Goal: Browse casually

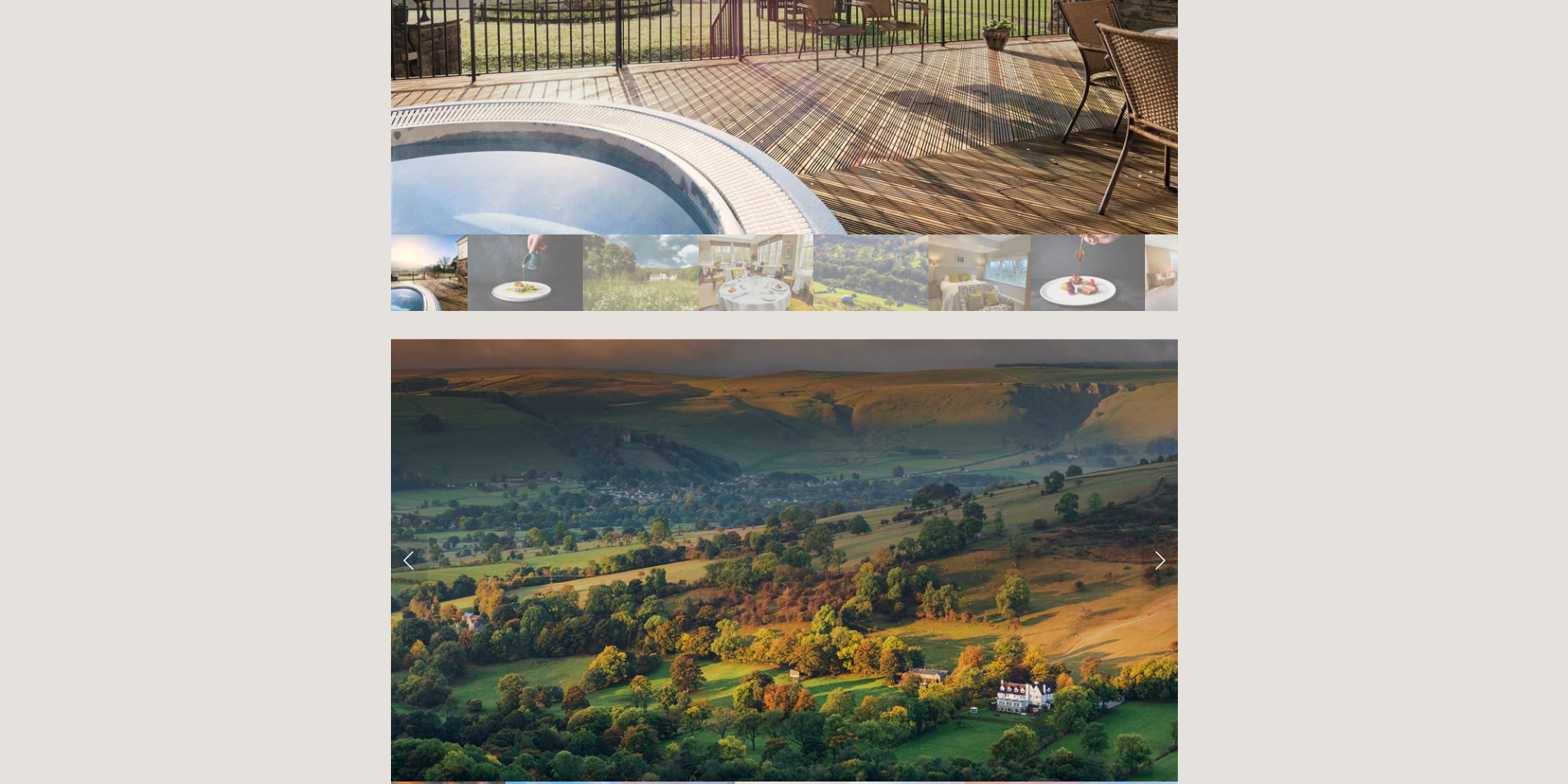
scroll to position [3291, 0]
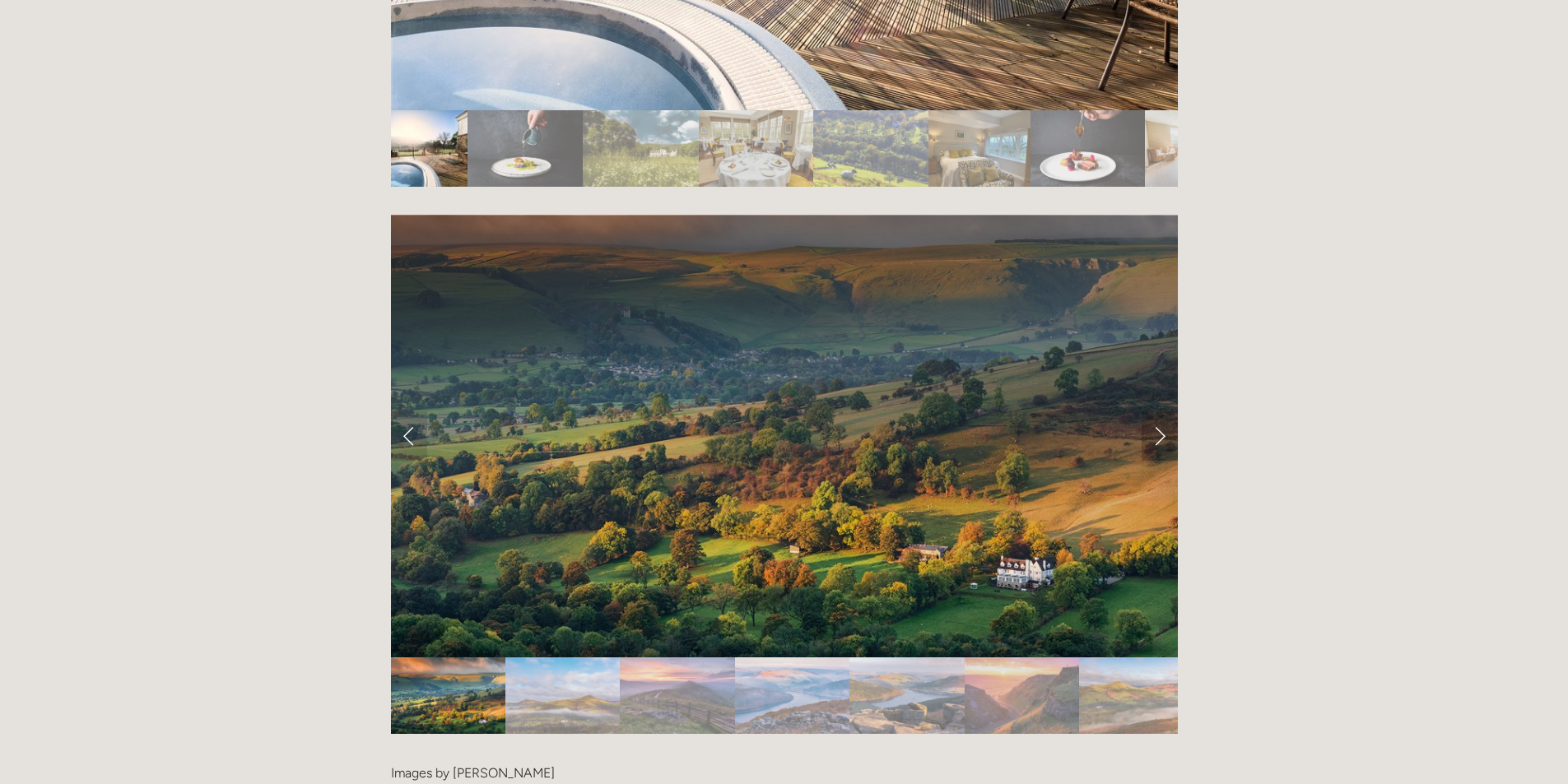
click at [1160, 412] on link "Next Slide" at bounding box center [1160, 436] width 37 height 49
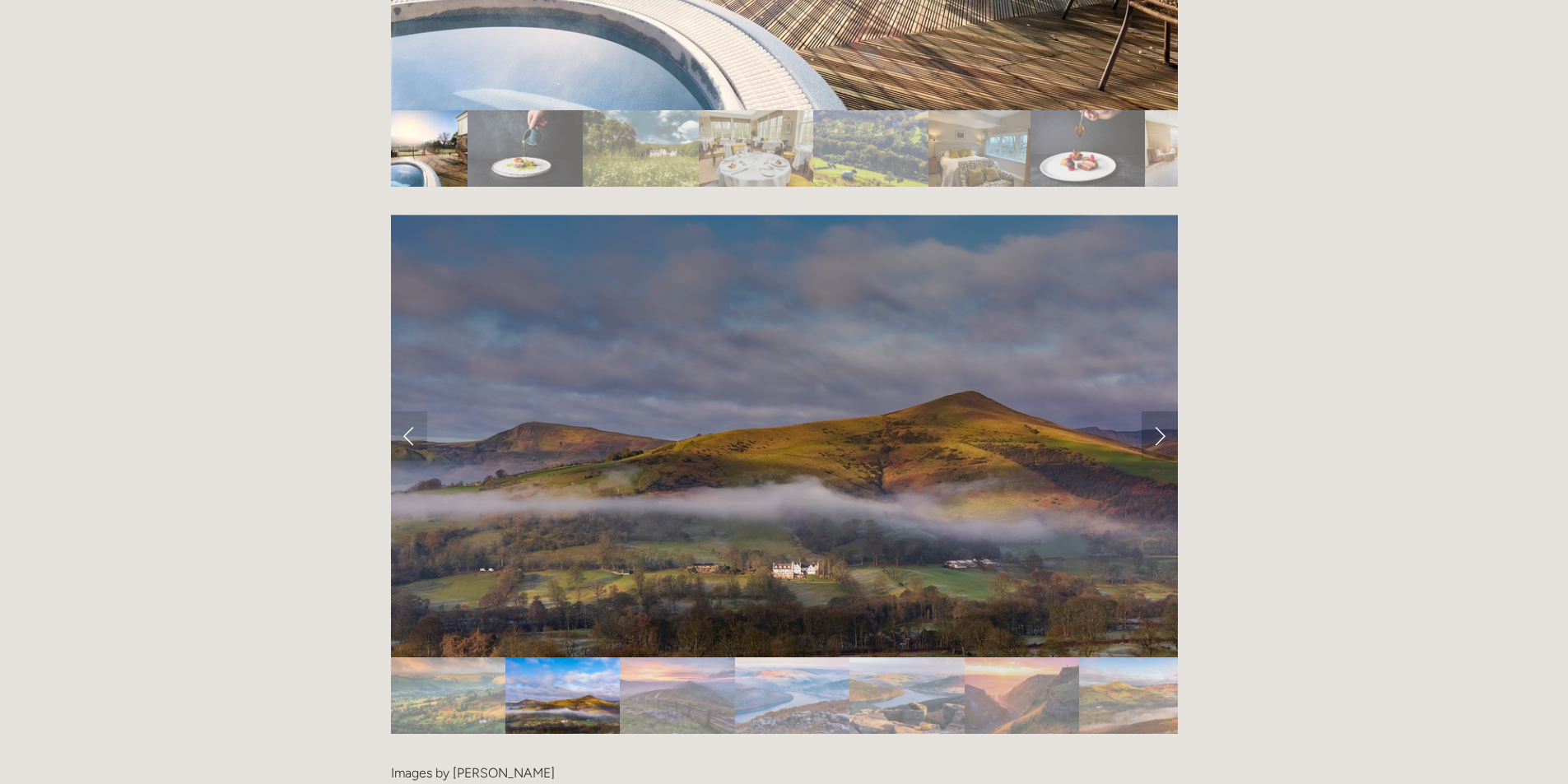
click at [1160, 412] on link "Next Slide" at bounding box center [1160, 436] width 37 height 49
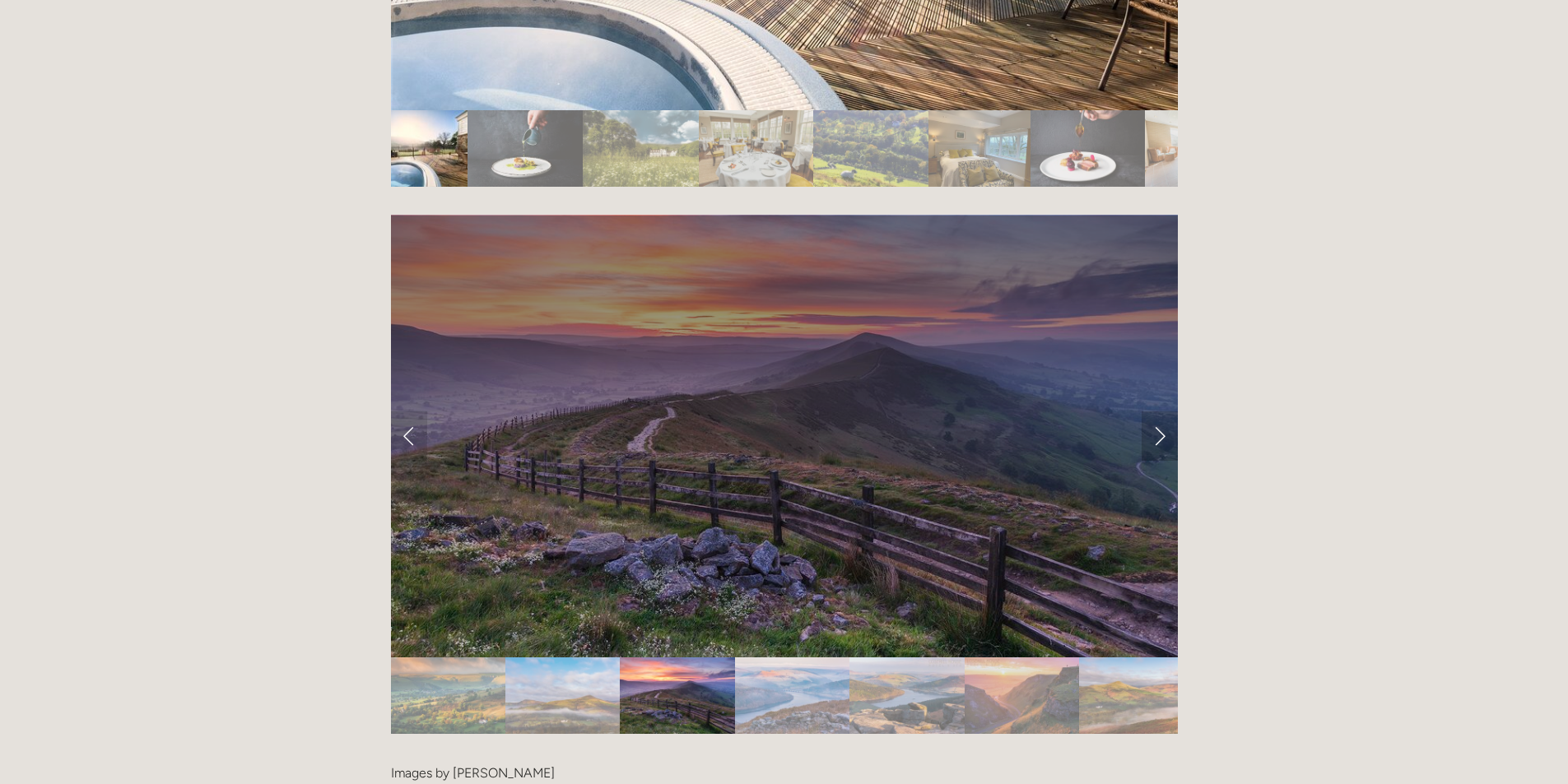
click at [1160, 412] on link "Next Slide" at bounding box center [1160, 436] width 37 height 49
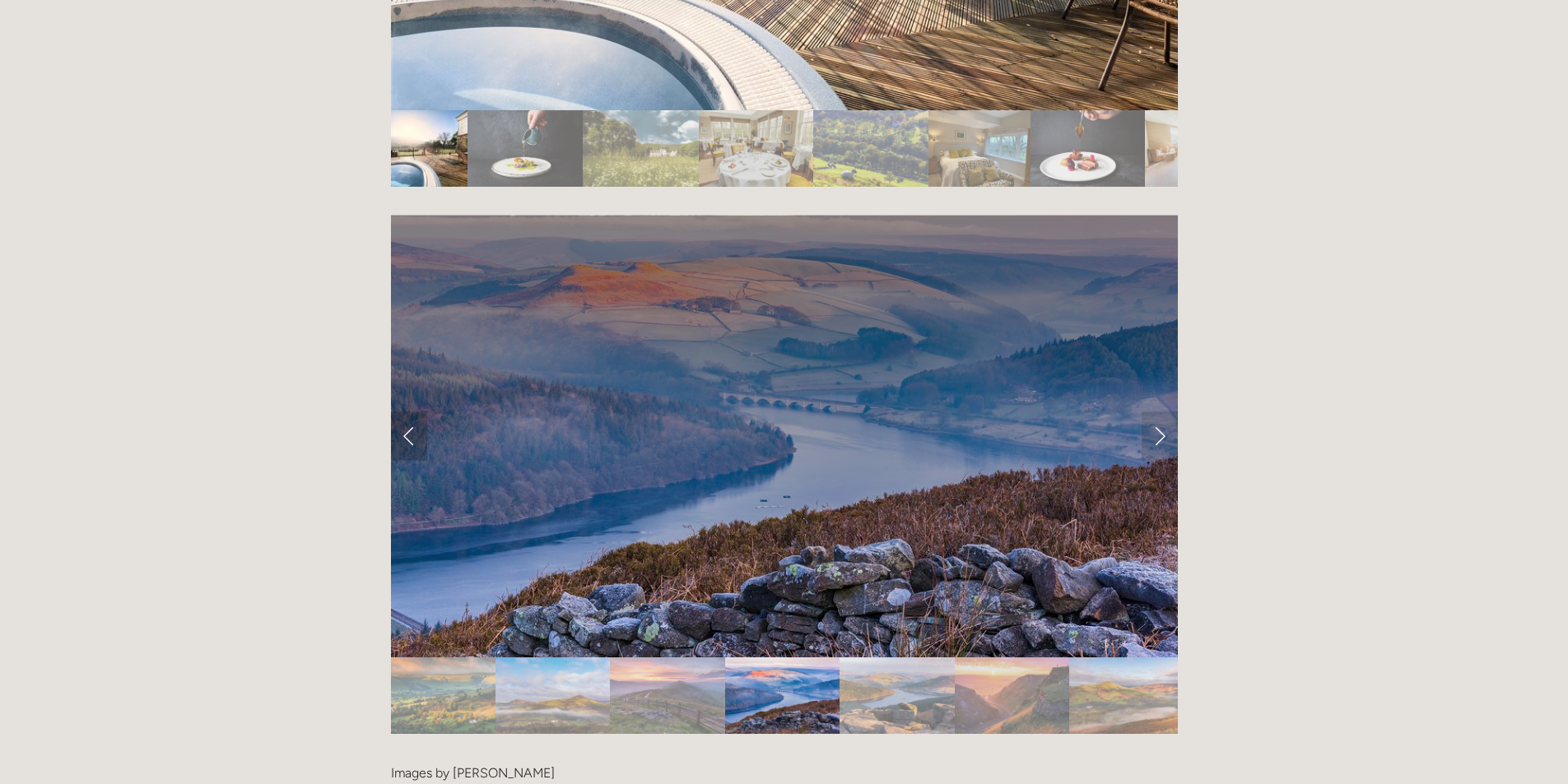
click at [405, 412] on link "Previous Slide" at bounding box center [409, 436] width 37 height 49
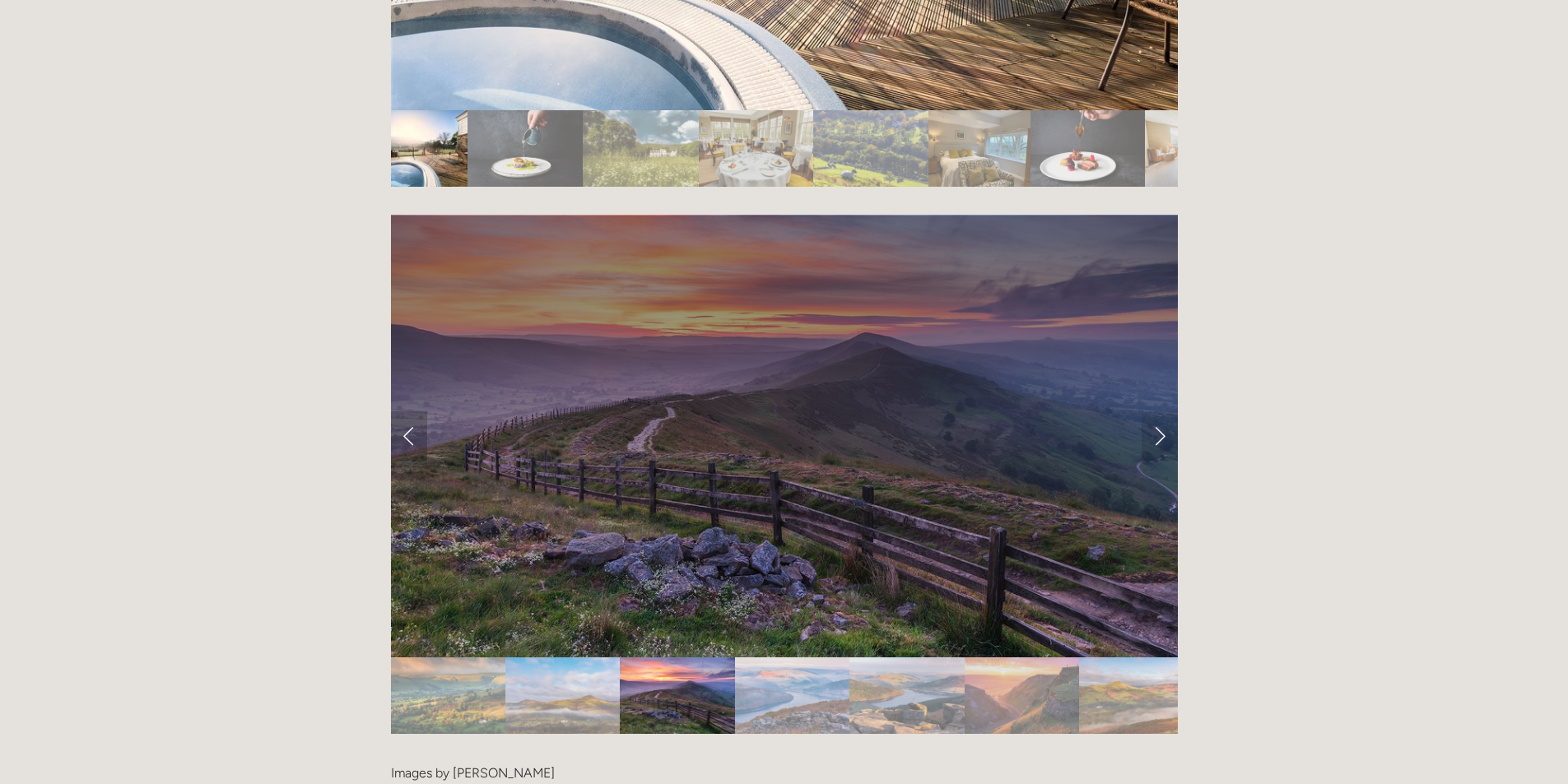
click at [413, 412] on link "Previous Slide" at bounding box center [409, 436] width 37 height 49
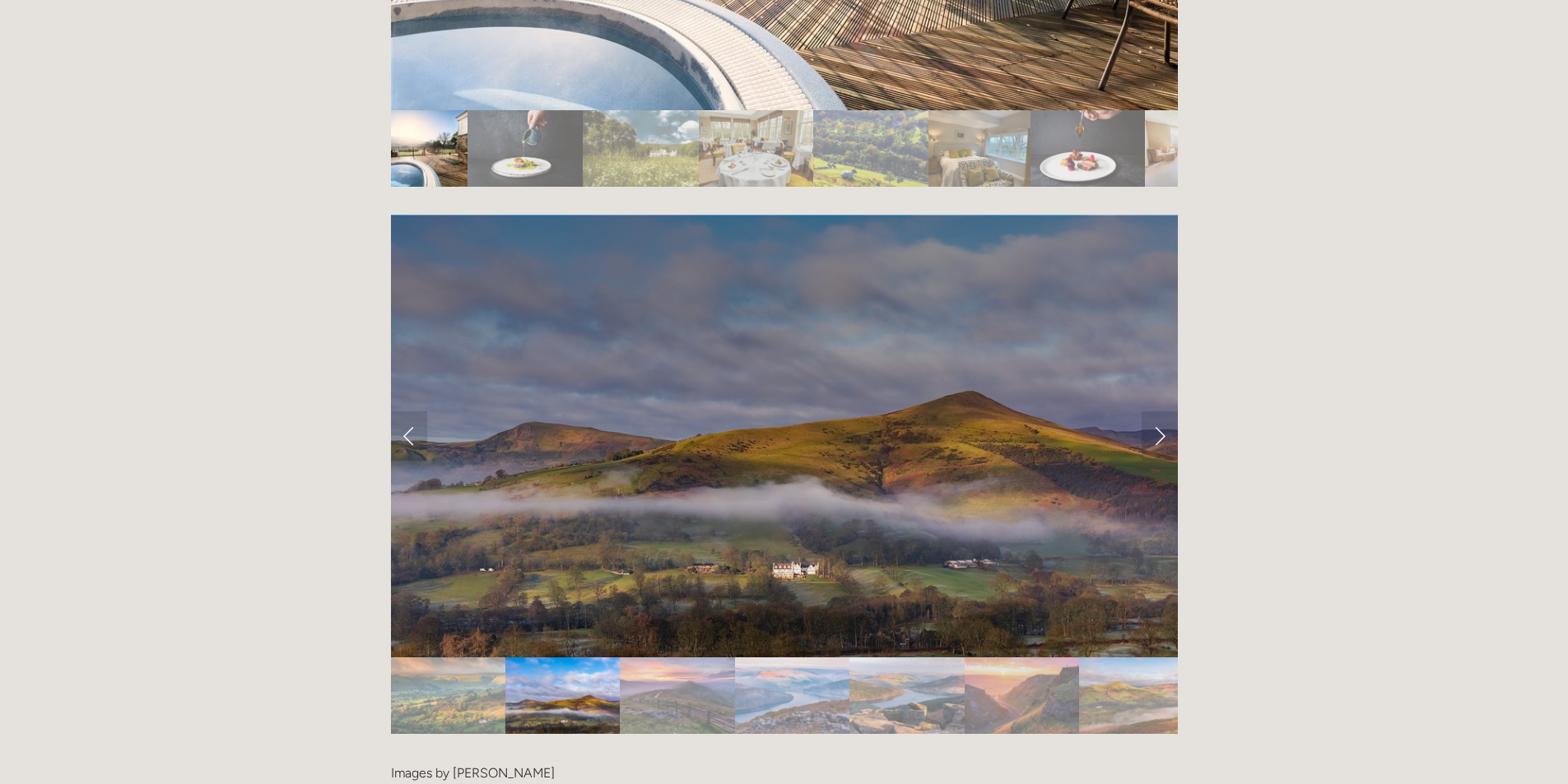
click at [806, 658] on img "Slide 4" at bounding box center [793, 696] width 116 height 76
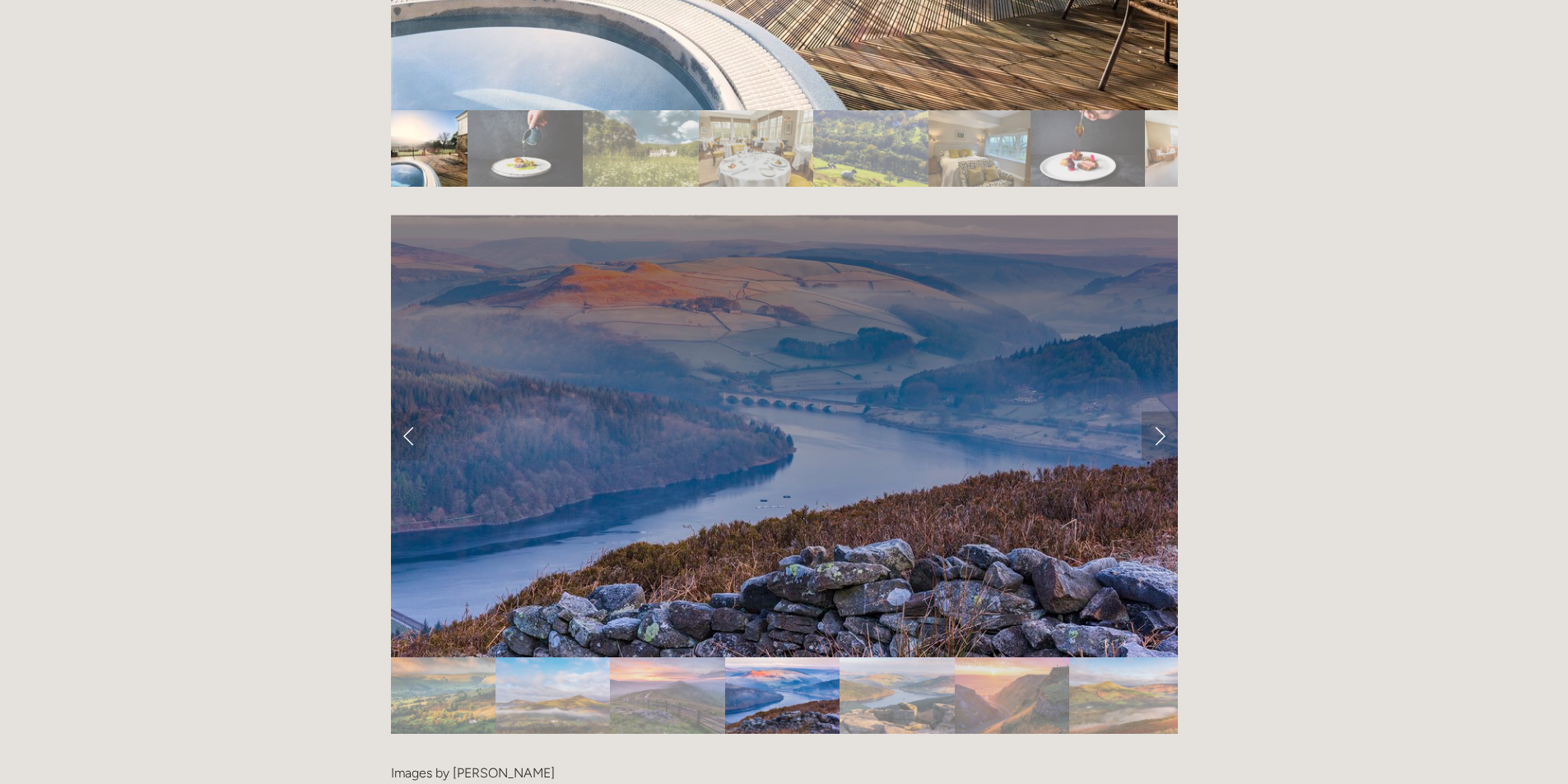
click at [1158, 412] on link "Next Slide" at bounding box center [1160, 436] width 37 height 49
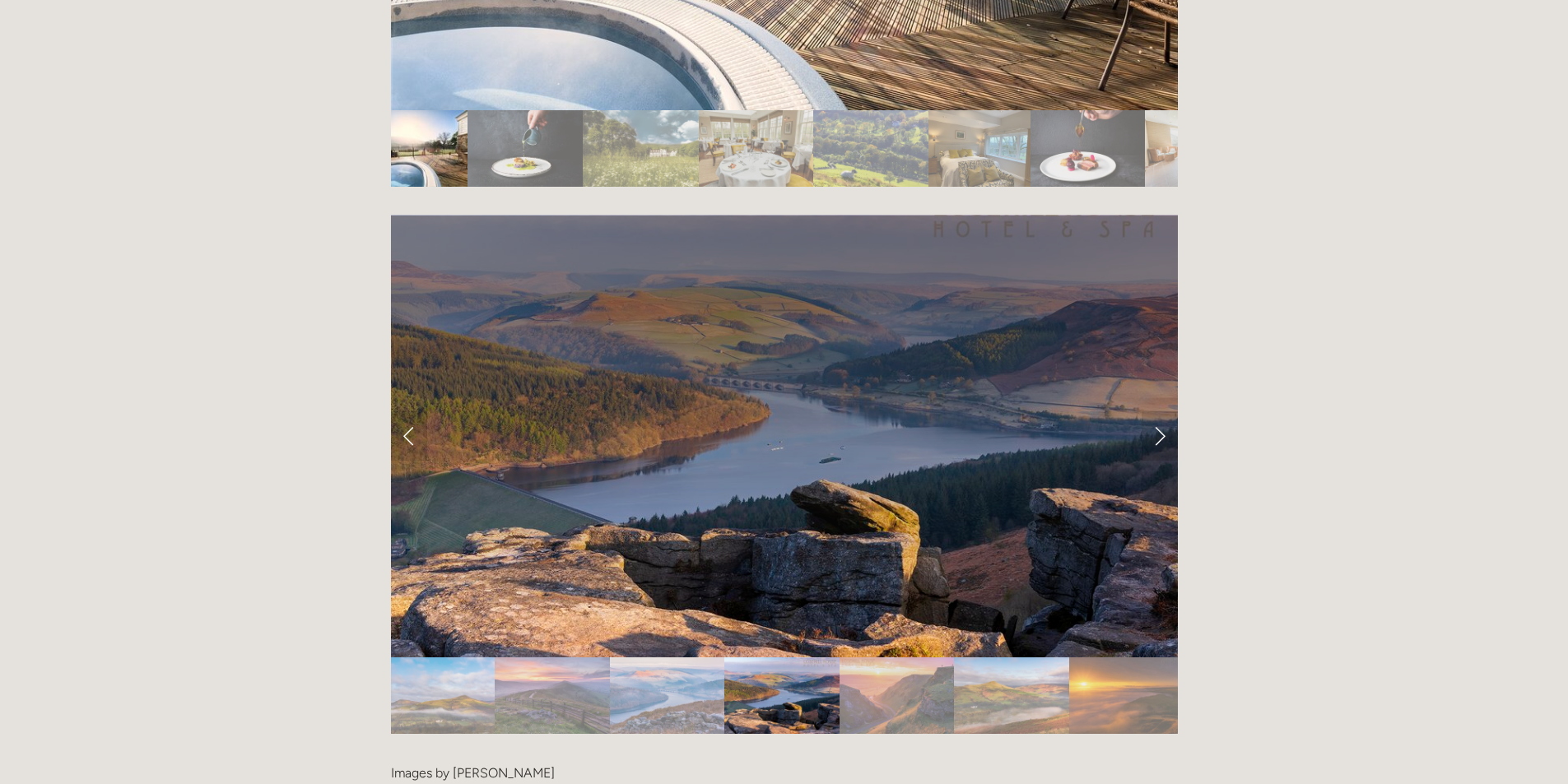
click at [909, 658] on img "Slide 6" at bounding box center [897, 696] width 115 height 76
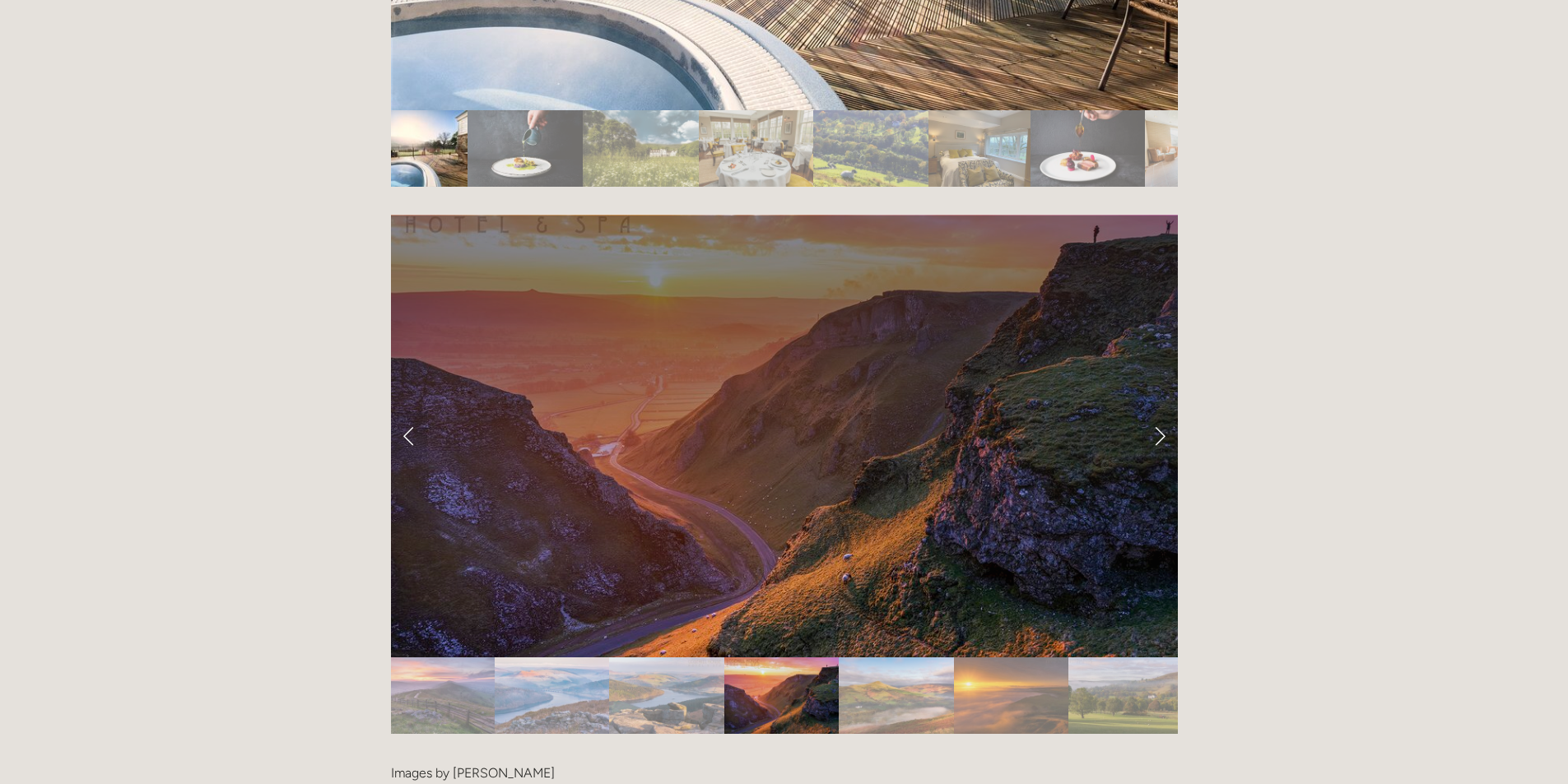
click at [937, 658] on img "Slide 7" at bounding box center [896, 696] width 115 height 76
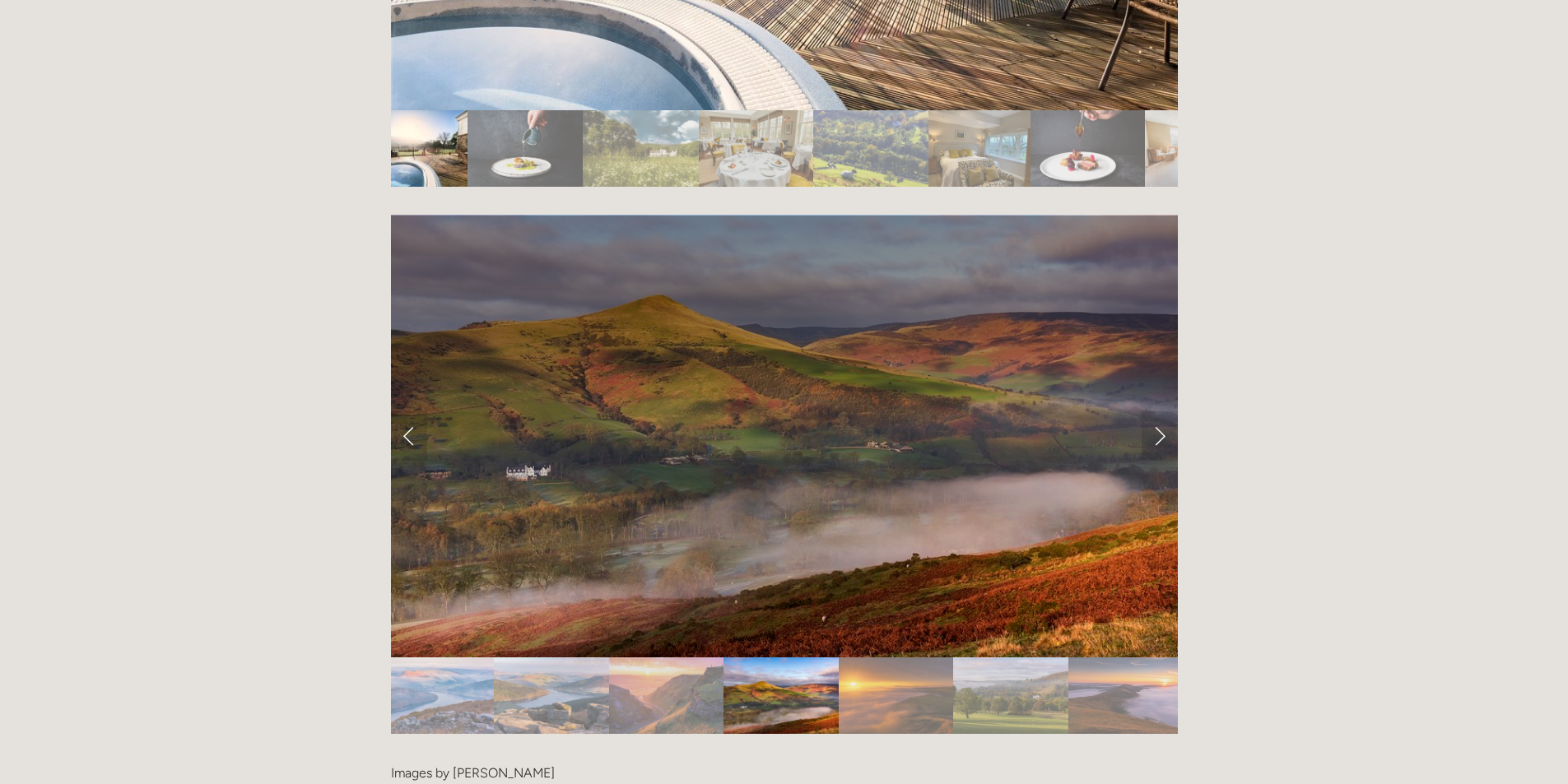
click at [922, 658] on img "Slide 8" at bounding box center [896, 696] width 115 height 76
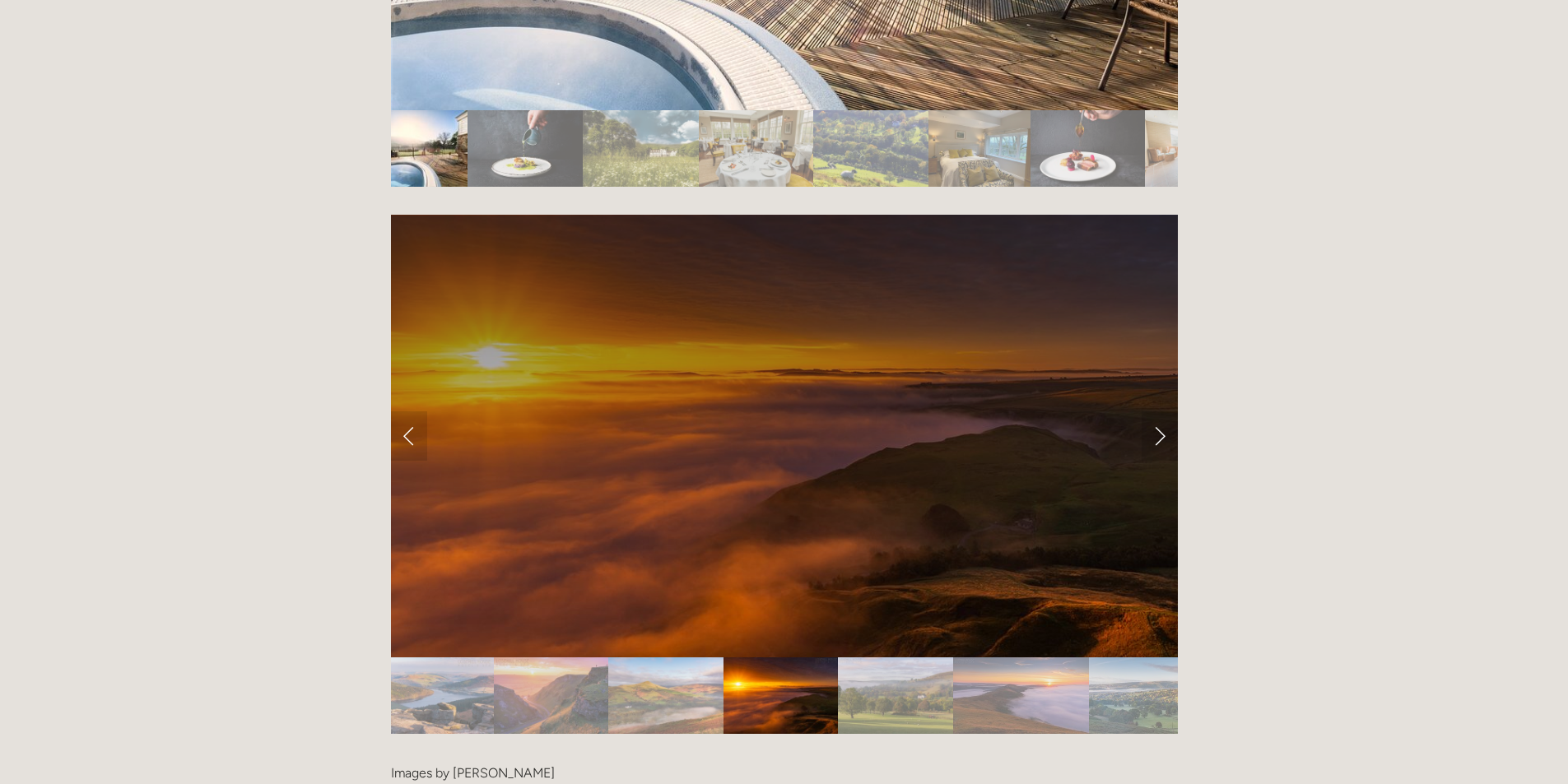
click at [922, 658] on img "Slide 9" at bounding box center [895, 696] width 115 height 76
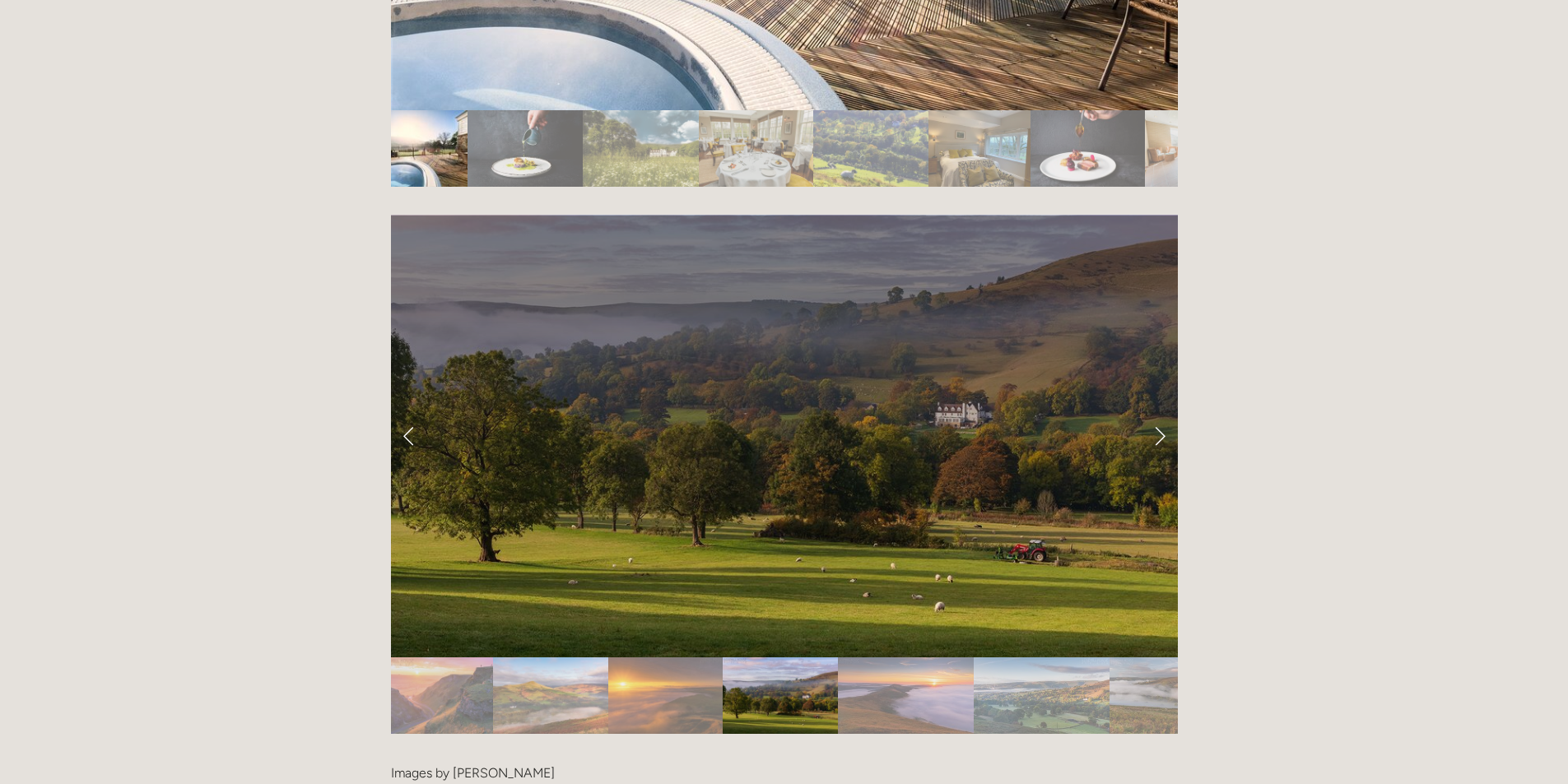
click at [922, 658] on img "Slide 10" at bounding box center [905, 696] width 136 height 76
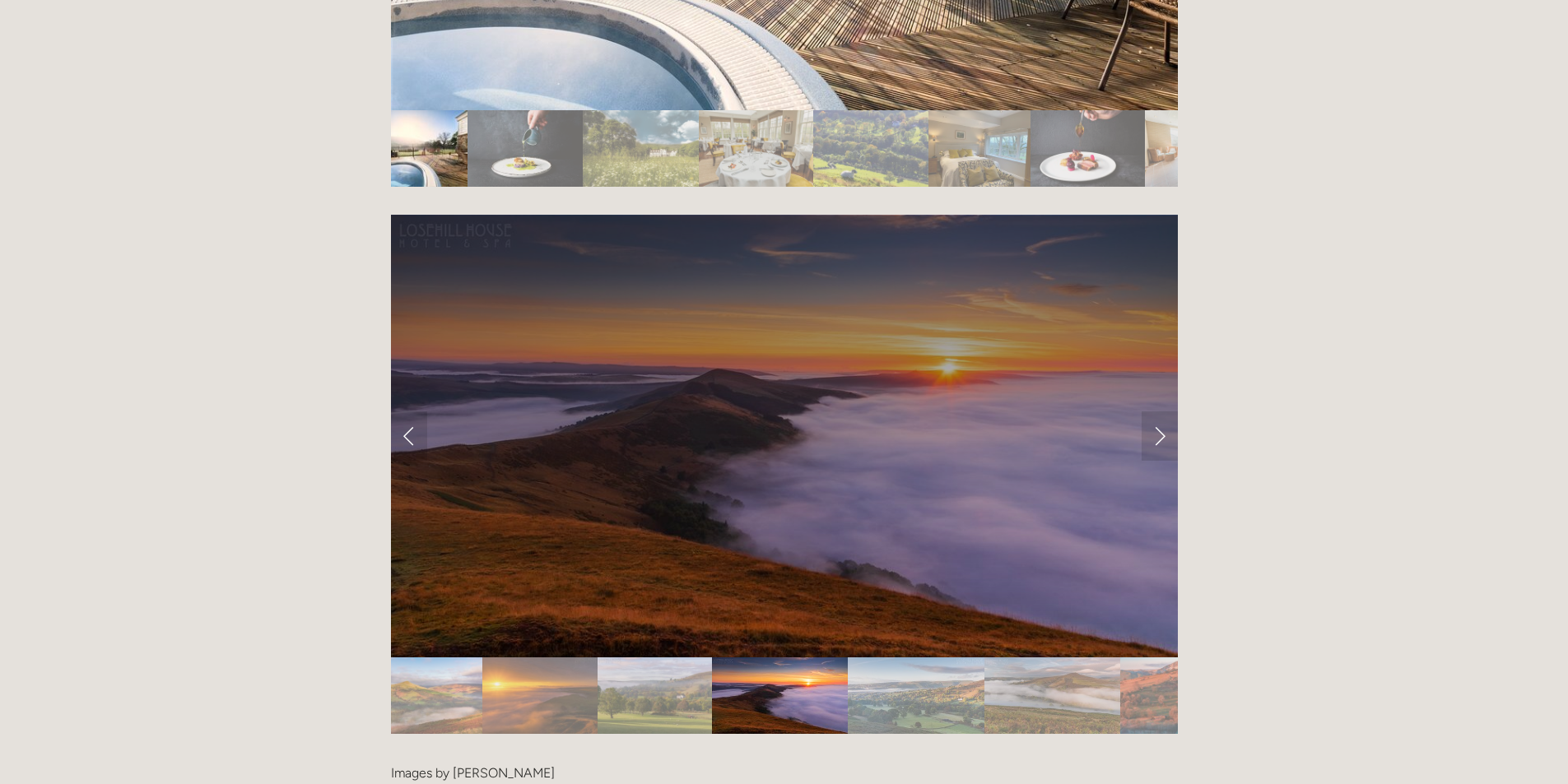
click at [922, 658] on img "Slide 11" at bounding box center [915, 696] width 136 height 76
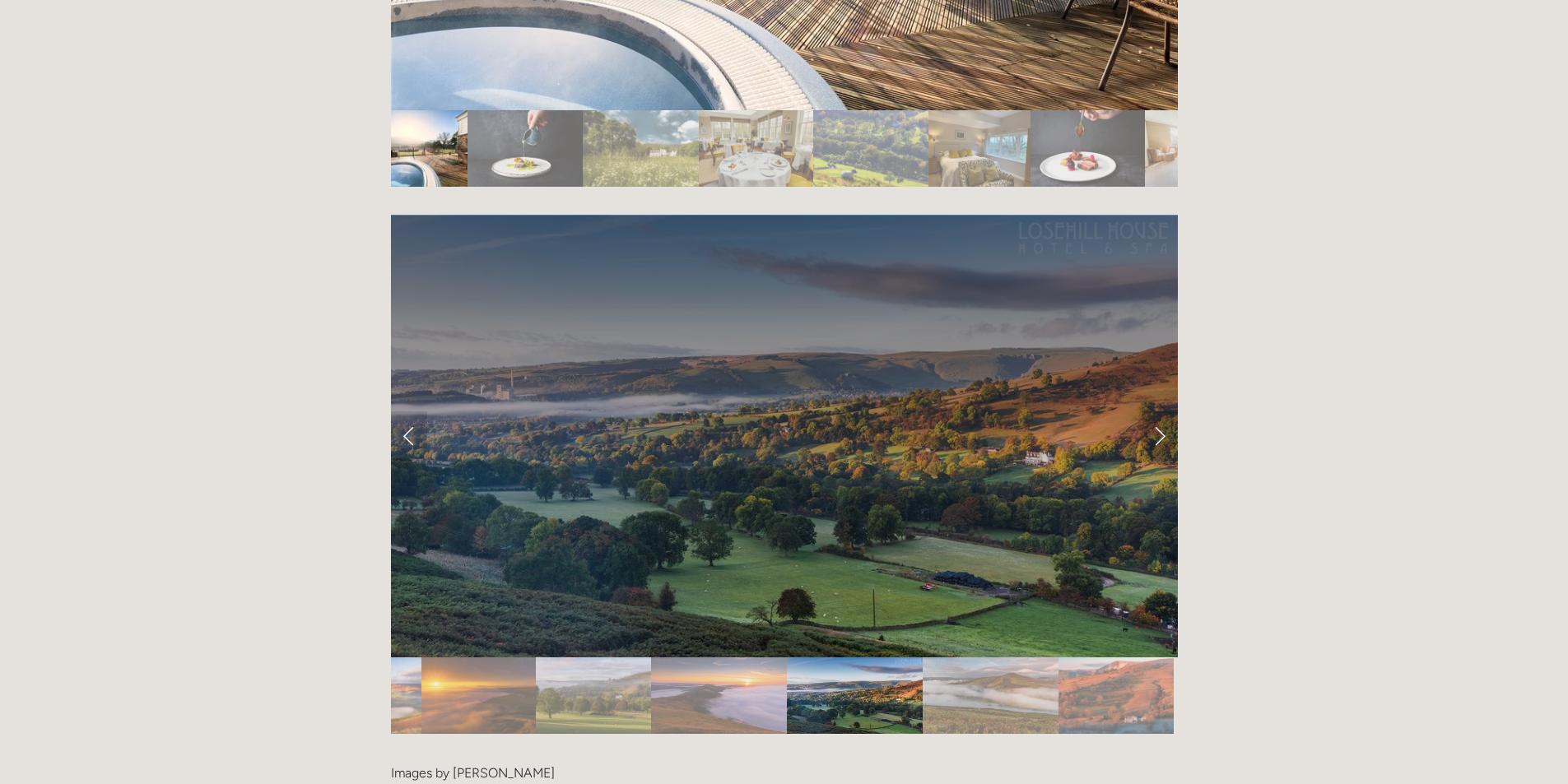
click at [922, 658] on img "Slide 11" at bounding box center [854, 696] width 136 height 76
click at [953, 658] on img "Slide 12" at bounding box center [990, 696] width 136 height 76
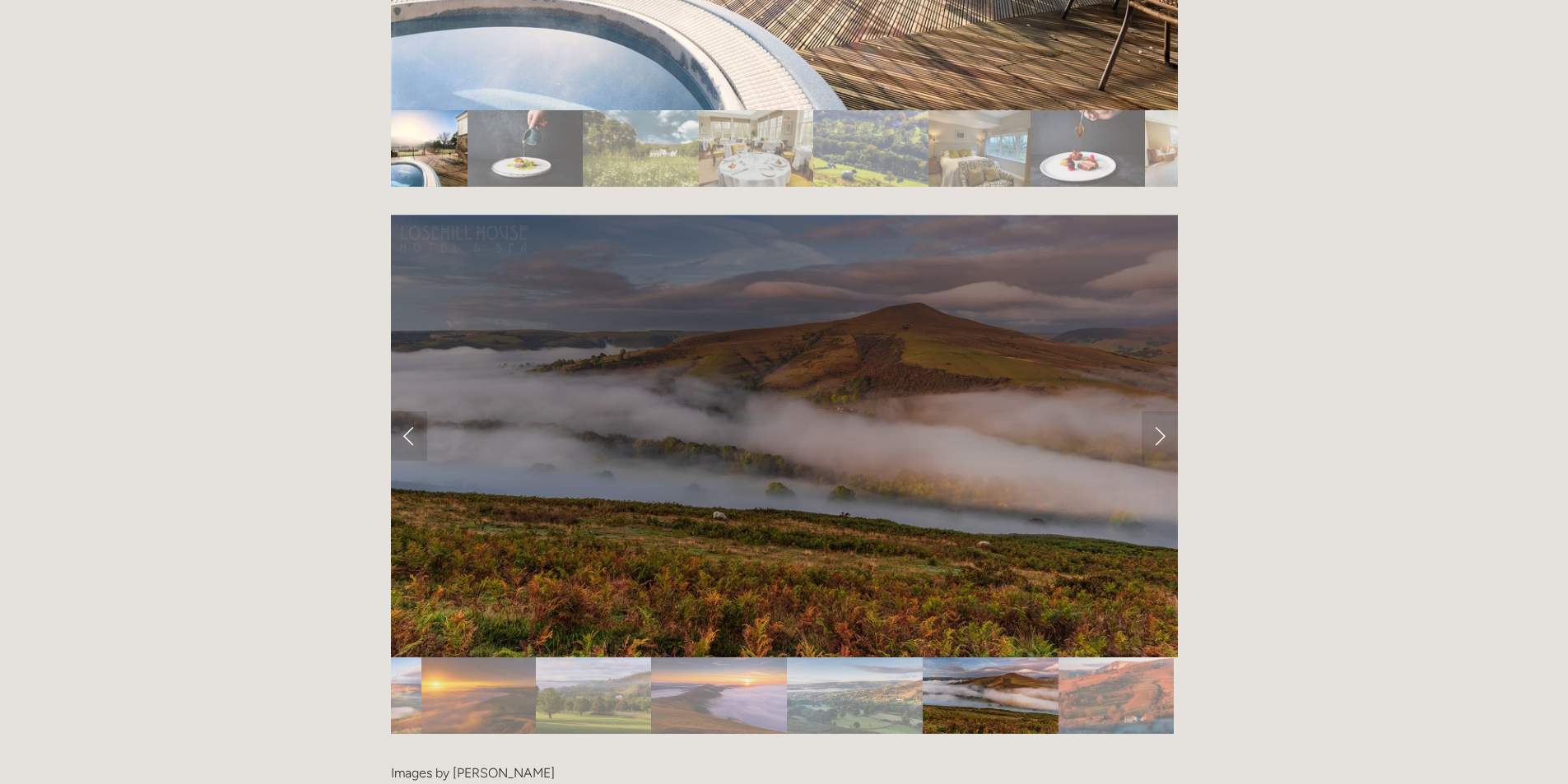
click at [1081, 658] on img "Slide 13" at bounding box center [1115, 696] width 115 height 76
